Goal: Transaction & Acquisition: Purchase product/service

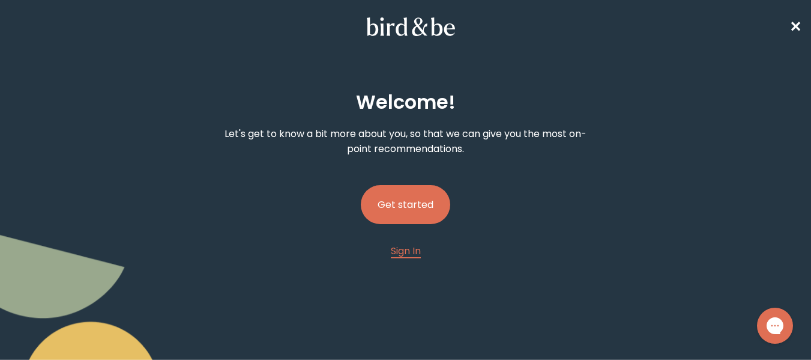
click at [413, 204] on button "Get started" at bounding box center [405, 204] width 89 height 39
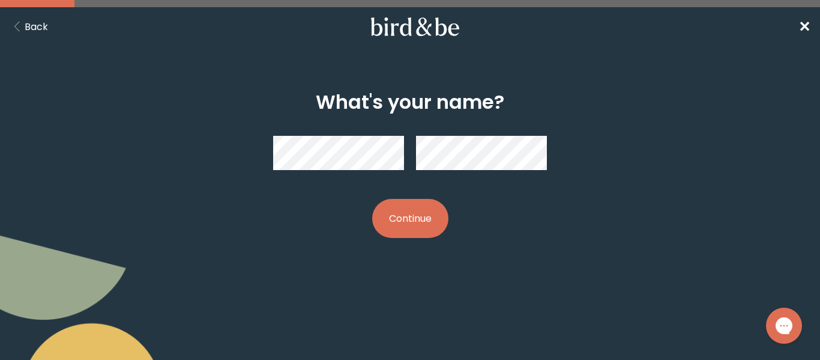
click at [372, 199] on button "Continue" at bounding box center [410, 218] width 76 height 39
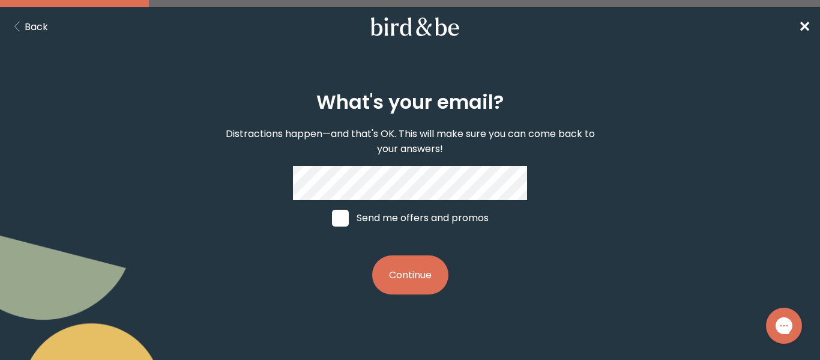
click at [420, 279] on button "Continue" at bounding box center [410, 274] width 76 height 39
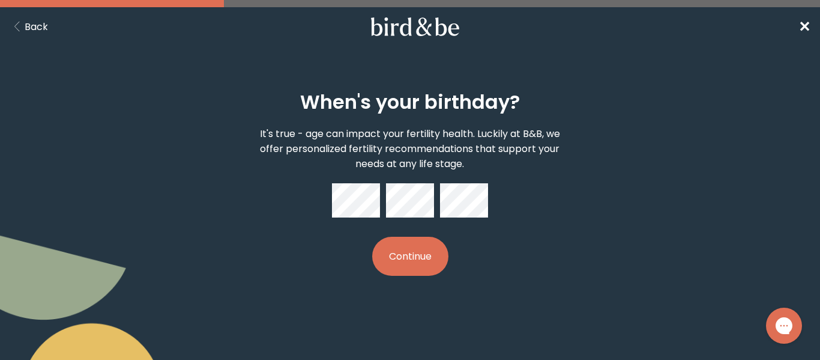
click at [372, 237] on button "Continue" at bounding box center [410, 256] width 76 height 39
click at [406, 252] on button "Continue" at bounding box center [410, 256] width 76 height 39
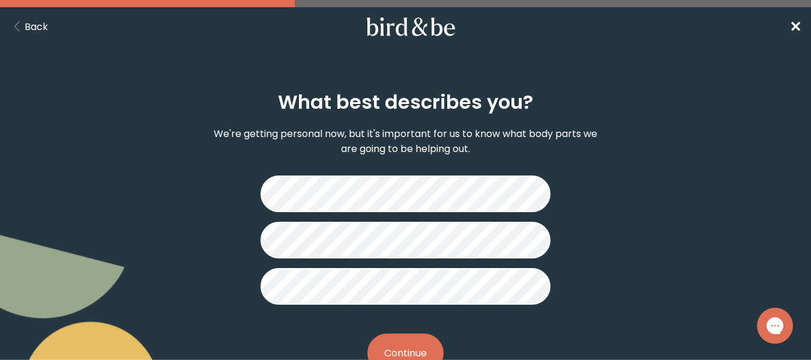
click at [412, 346] on button "Continue" at bounding box center [405, 352] width 76 height 39
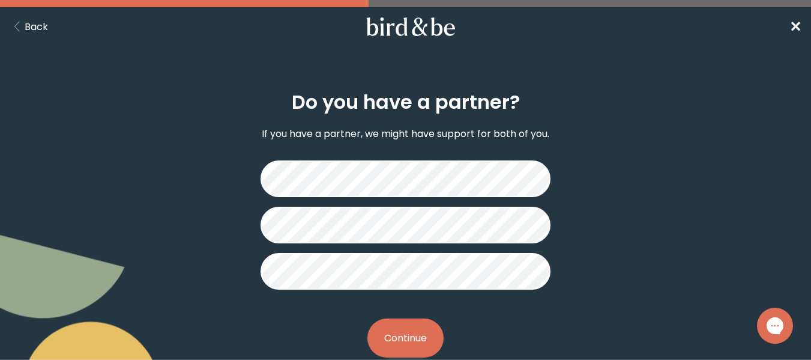
click at [421, 328] on button "Continue" at bounding box center [405, 337] width 76 height 39
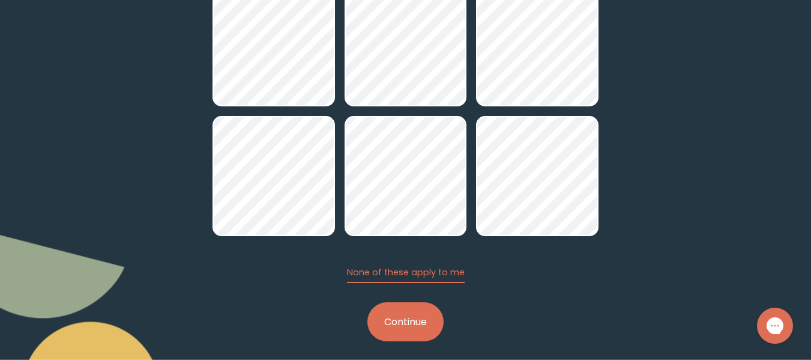
scroll to position [175, 0]
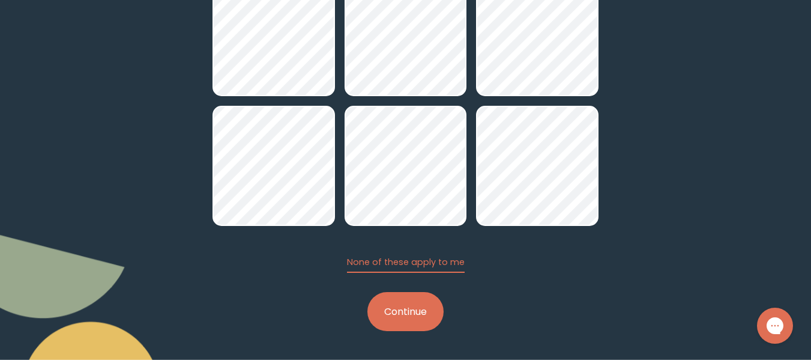
click at [411, 316] on button "Continue" at bounding box center [405, 311] width 76 height 39
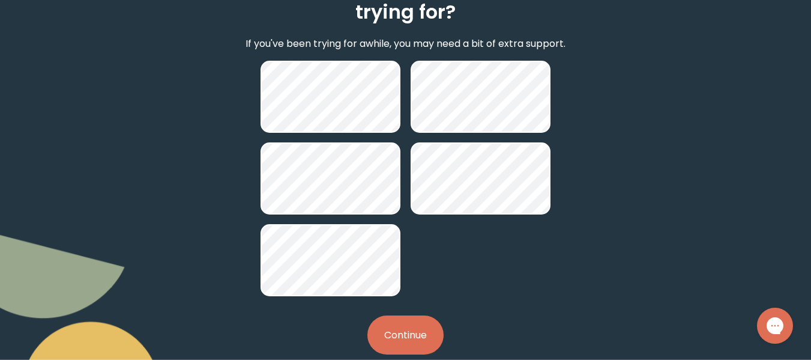
scroll to position [120, 0]
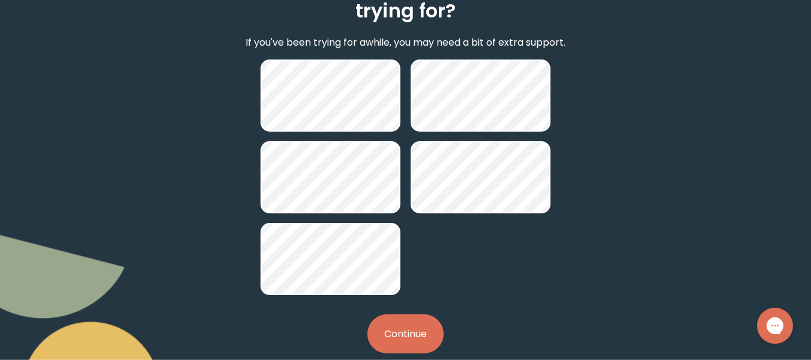
click at [418, 334] on button "Continue" at bounding box center [405, 333] width 76 height 39
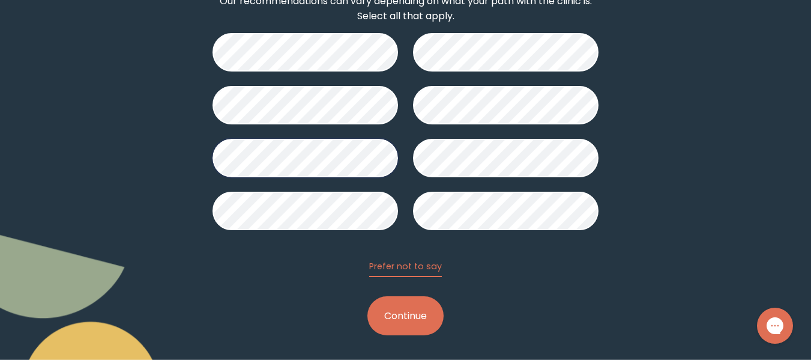
scroll to position [137, 0]
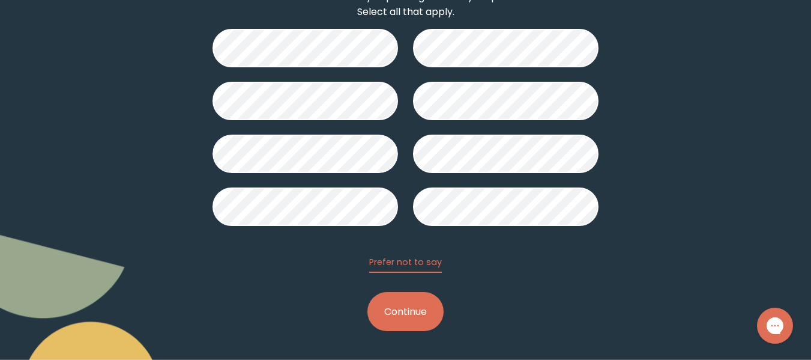
click at [429, 310] on button "Continue" at bounding box center [405, 311] width 76 height 39
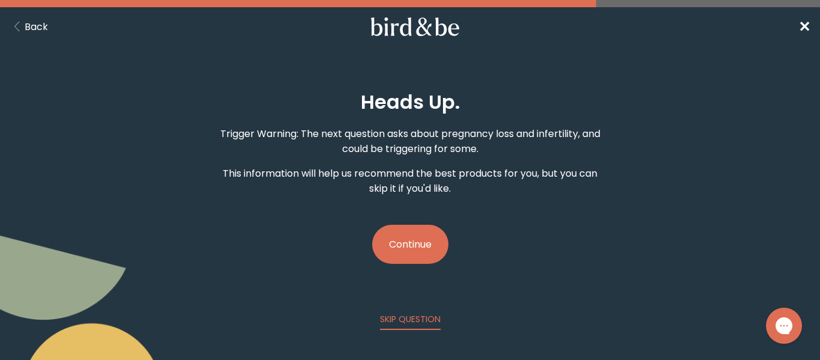
click at [426, 243] on button "Continue" at bounding box center [410, 244] width 76 height 39
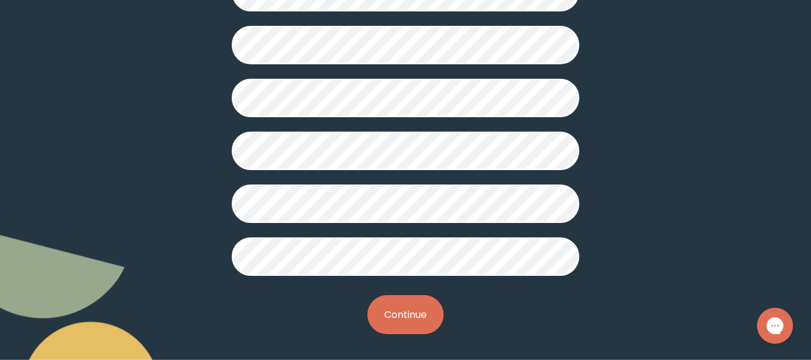
scroll to position [398, 0]
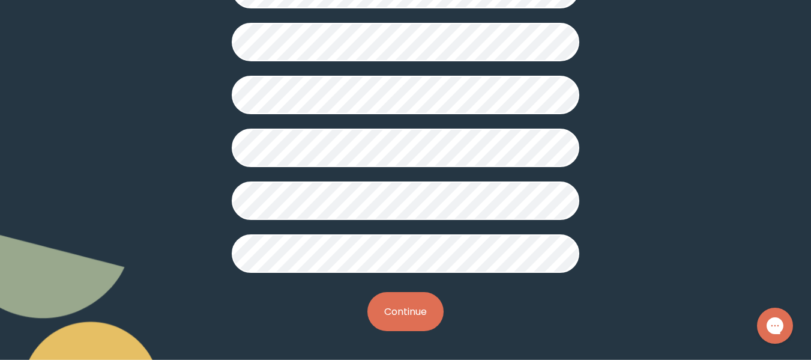
click at [406, 318] on button "Continue" at bounding box center [405, 311] width 76 height 39
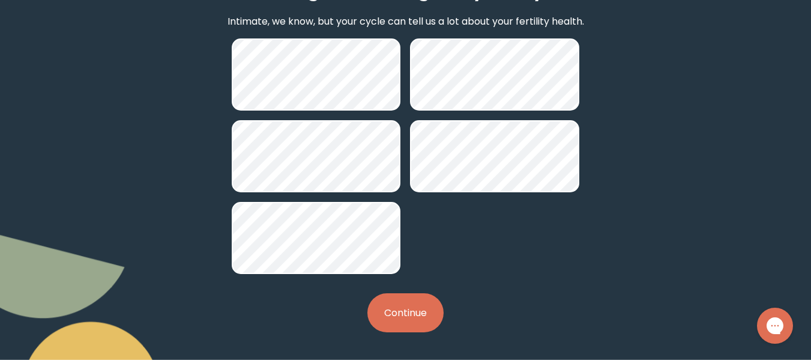
scroll to position [113, 0]
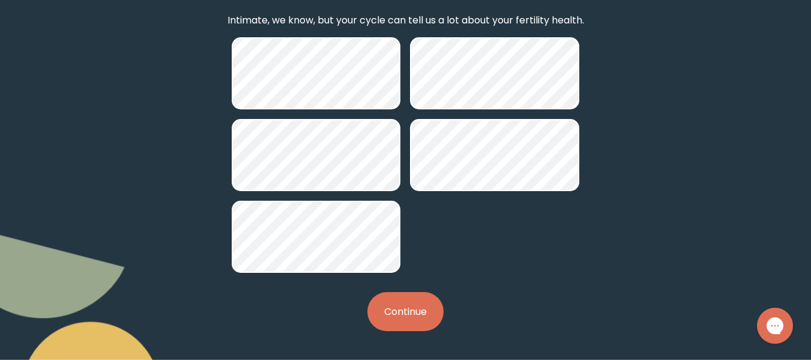
click at [426, 315] on button "Continue" at bounding box center [405, 311] width 76 height 39
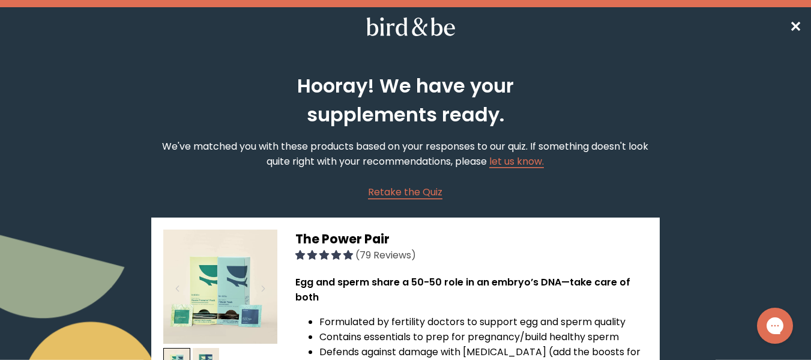
click at [210, 294] on img at bounding box center [220, 286] width 114 height 114
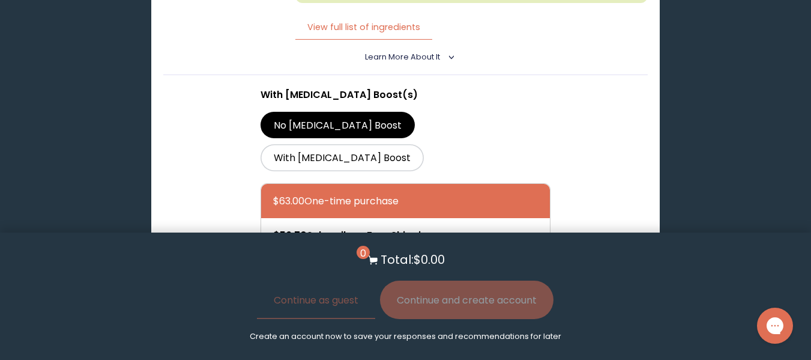
scroll to position [2341, 0]
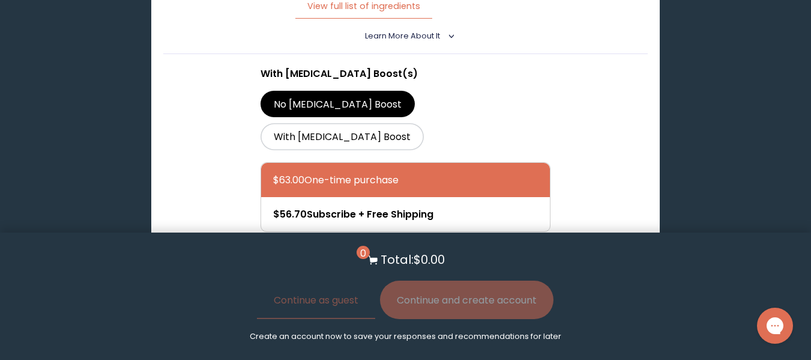
click at [456, 262] on button "Add to Cart - $63.00" at bounding box center [405, 275] width 127 height 27
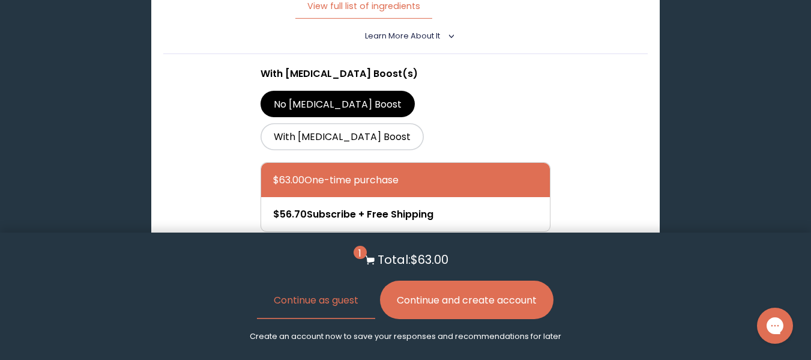
click at [517, 307] on button "Continue and create account" at bounding box center [466, 299] width 173 height 38
